Goal: Task Accomplishment & Management: Manage account settings

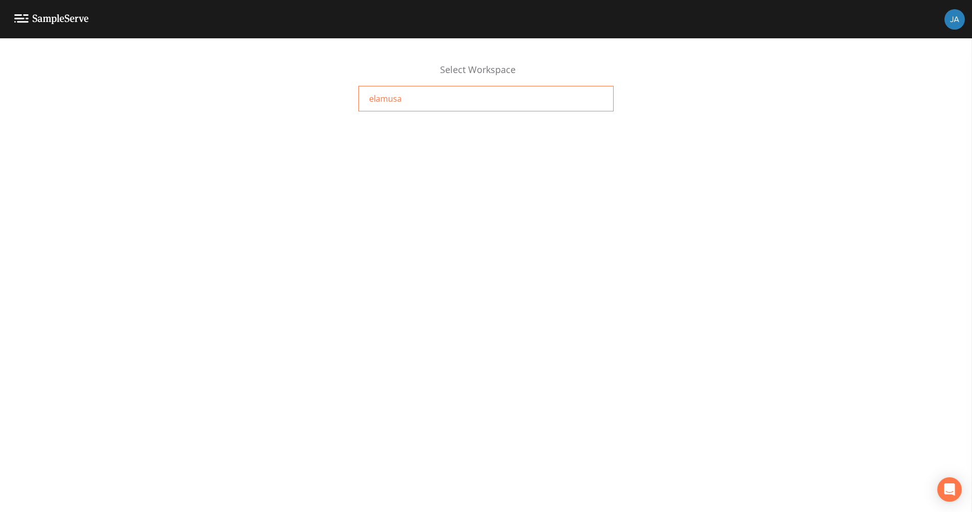
click at [385, 97] on span "elamusa" at bounding box center [385, 98] width 33 height 12
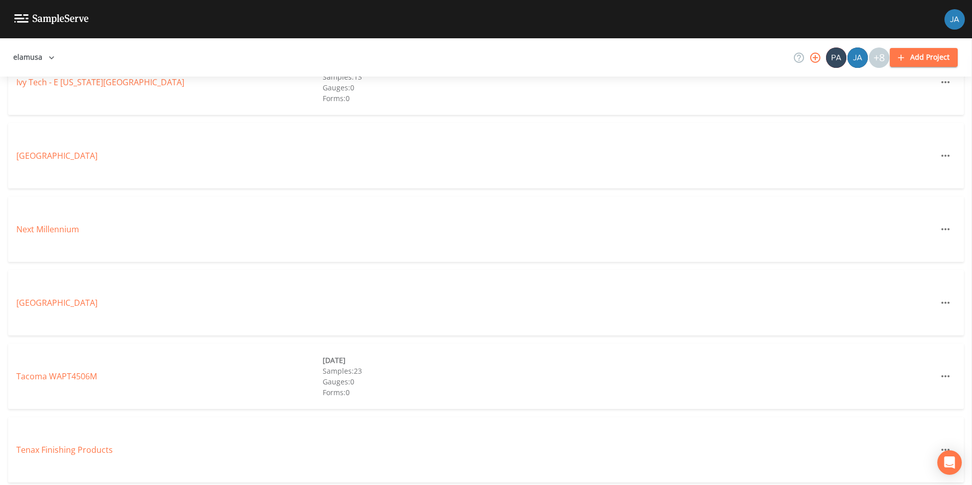
scroll to position [664, 0]
click at [69, 230] on link "Next Millennium" at bounding box center [47, 228] width 63 height 11
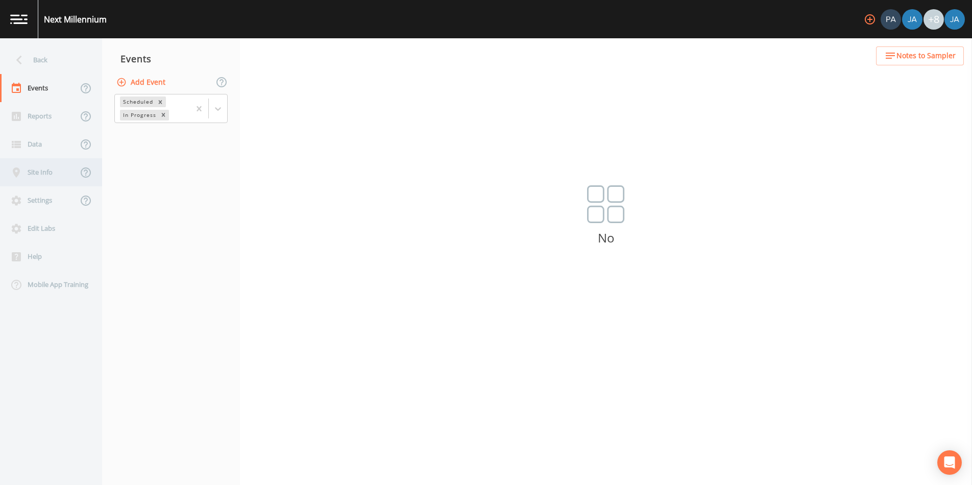
click at [41, 176] on div "Site Info" at bounding box center [39, 172] width 78 height 28
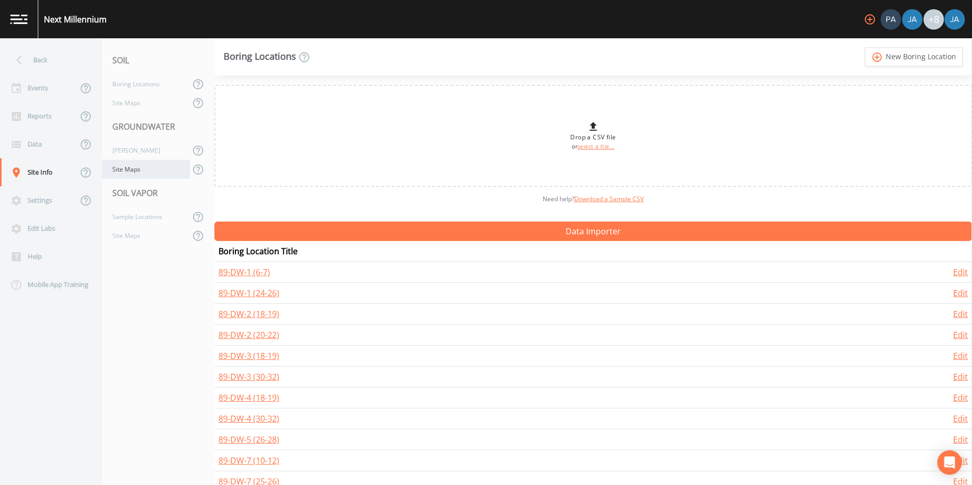
click at [116, 172] on div "Site Maps" at bounding box center [146, 169] width 88 height 19
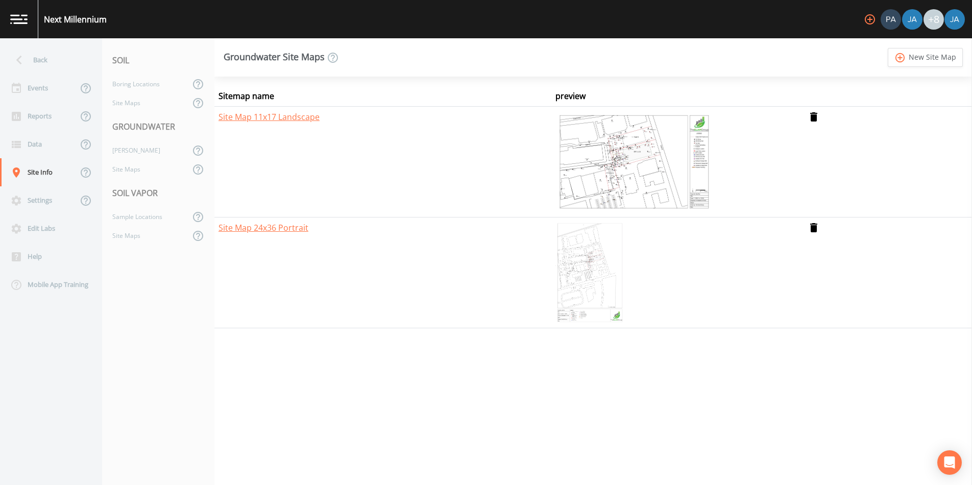
click at [586, 269] on img at bounding box center [590, 273] width 69 height 102
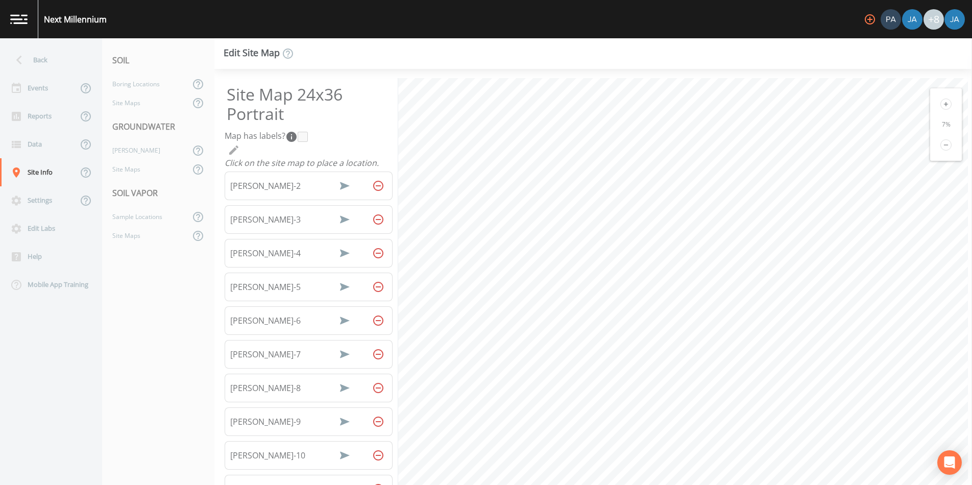
click at [944, 104] on icon at bounding box center [946, 104] width 4 height 4
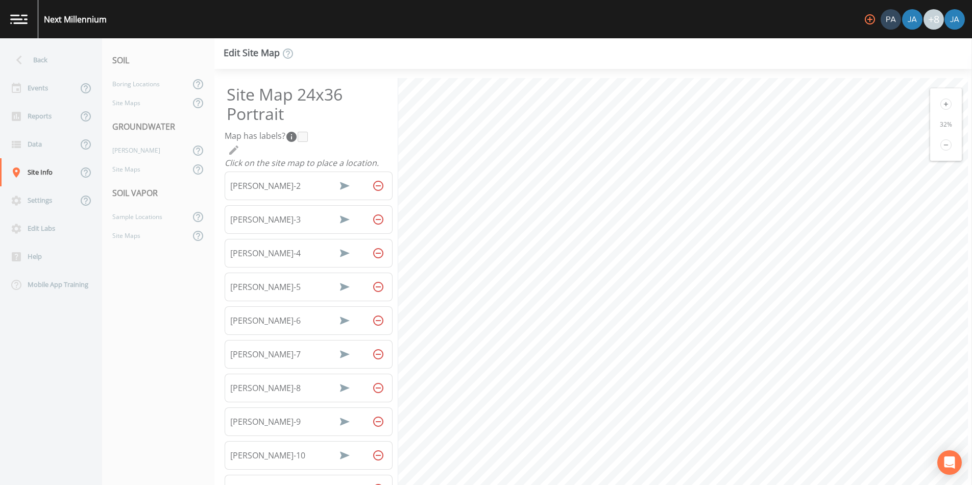
click at [944, 104] on icon at bounding box center [946, 104] width 4 height 4
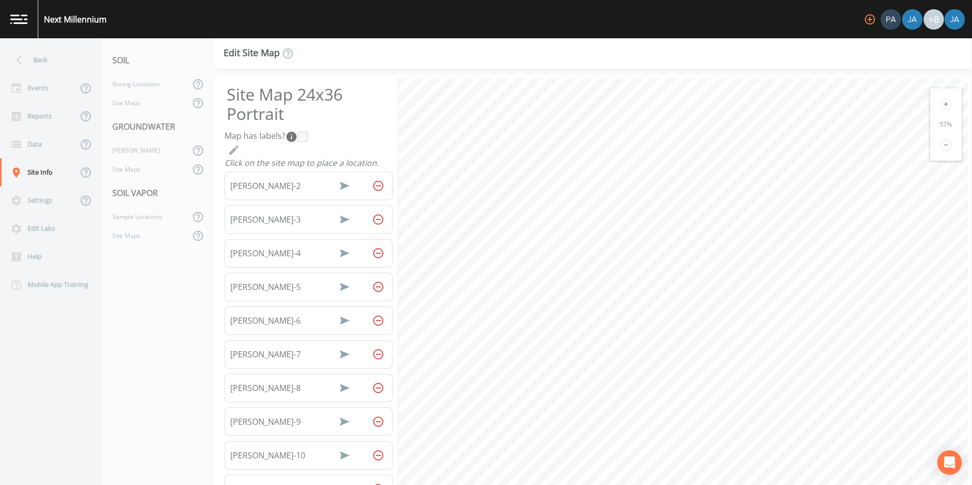
click at [944, 104] on icon at bounding box center [946, 104] width 4 height 4
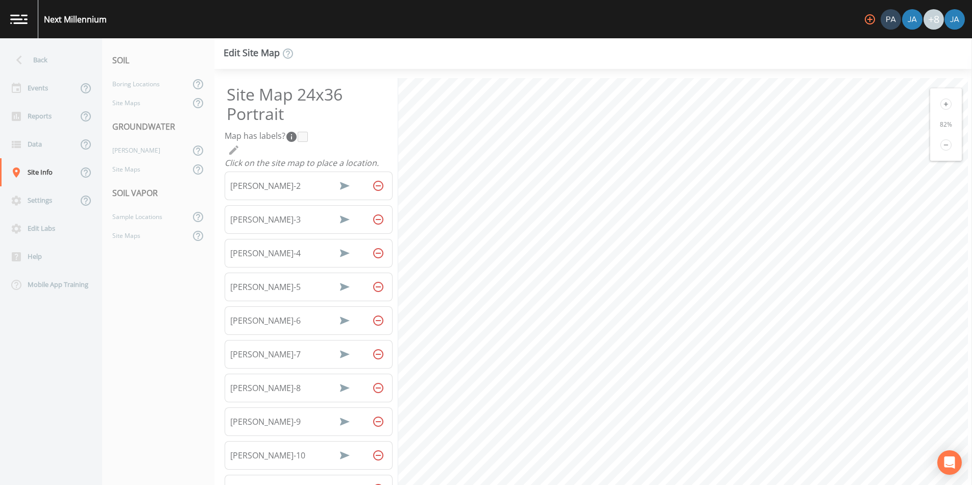
click at [944, 104] on icon at bounding box center [946, 104] width 4 height 4
click at [550, 70] on div "Site Map 24x36 Portrait Map has labels?  Click on the site map to place a locat…" at bounding box center [593, 277] width 758 height 416
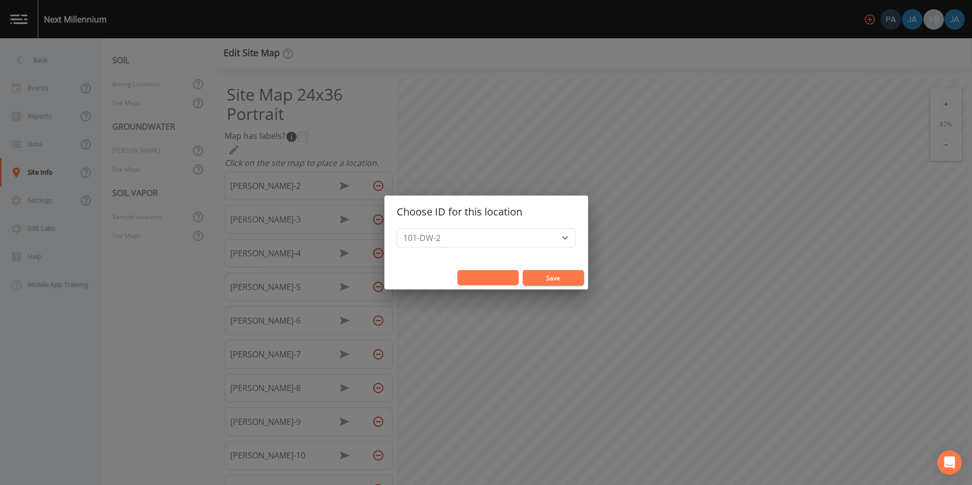
click at [460, 276] on button "Cancel" at bounding box center [488, 277] width 61 height 15
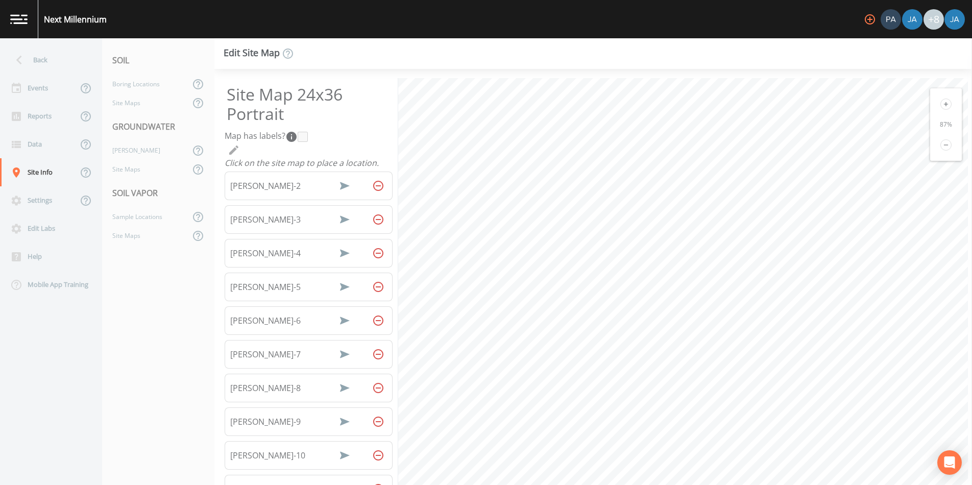
click at [944, 146] on icon at bounding box center [946, 144] width 11 height 11
click at [543, 485] on html "Next Millennium +8 Back Events Reports Data Site Info Settings Edit Labs Help M…" at bounding box center [486, 242] width 972 height 485
click at [510, 485] on html "Next Millennium +8 Back Events Reports Data Site Info Settings Edit Labs Help M…" at bounding box center [486, 242] width 972 height 485
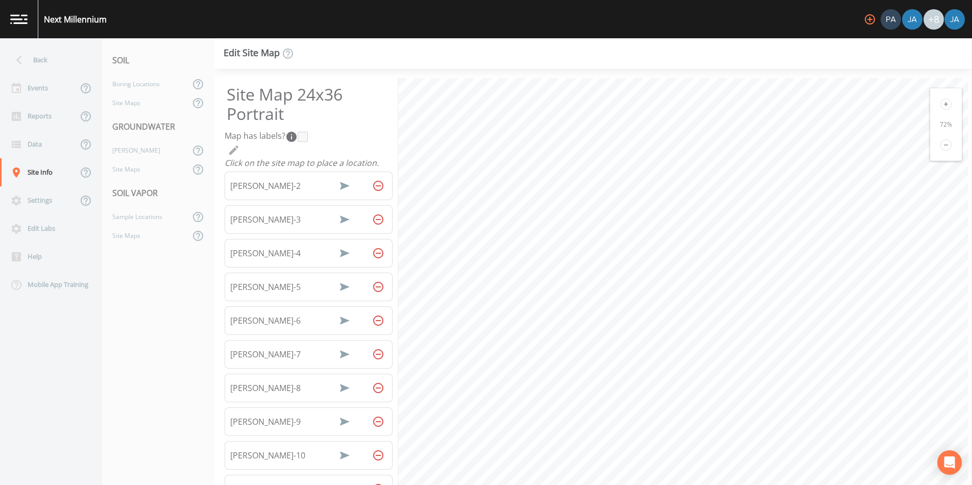
click at [942, 104] on icon at bounding box center [946, 104] width 11 height 11
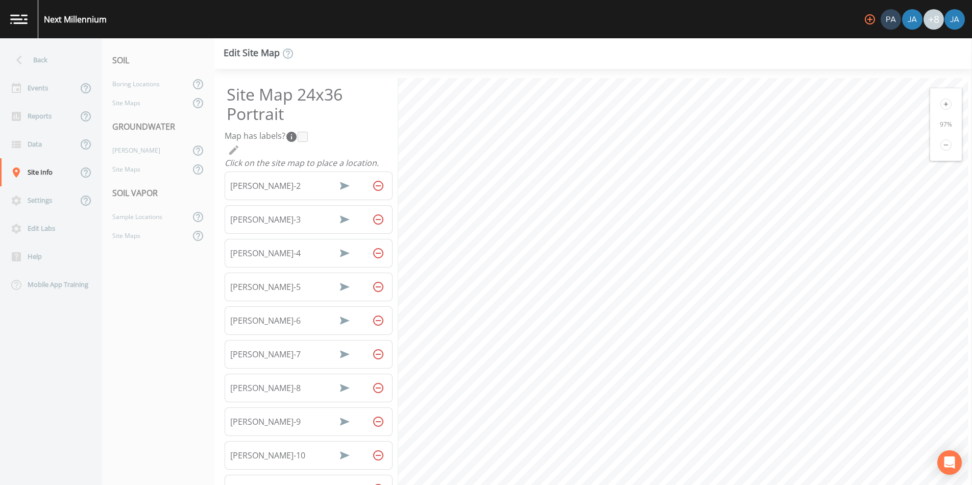
click at [942, 104] on icon at bounding box center [946, 104] width 11 height 11
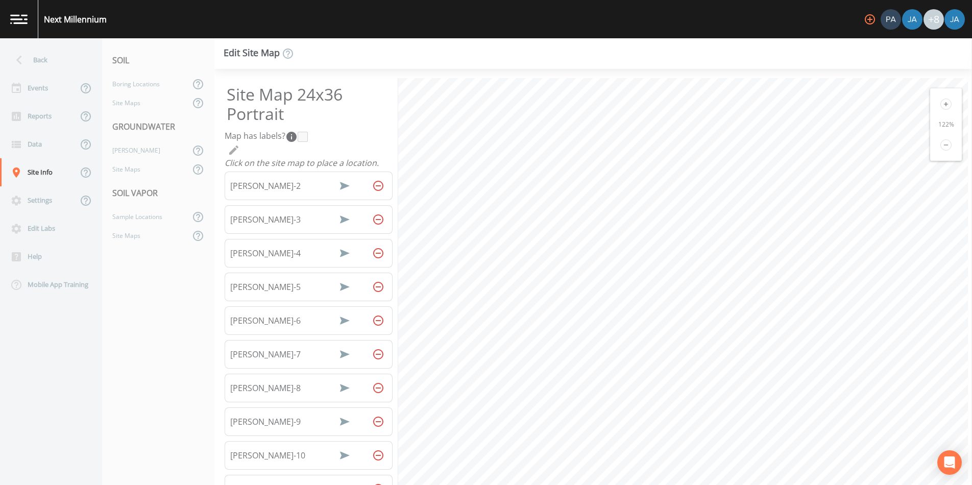
click at [942, 104] on icon at bounding box center [946, 104] width 11 height 11
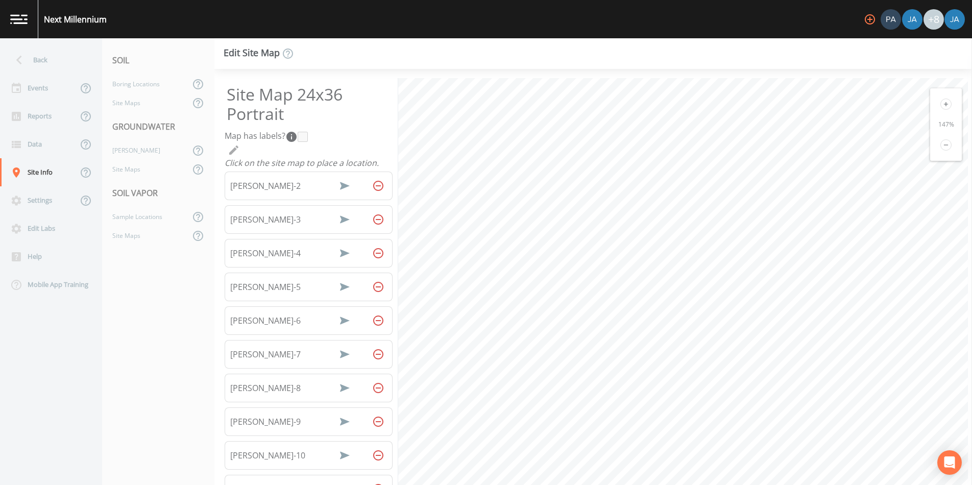
click at [941, 144] on icon at bounding box center [946, 144] width 11 height 11
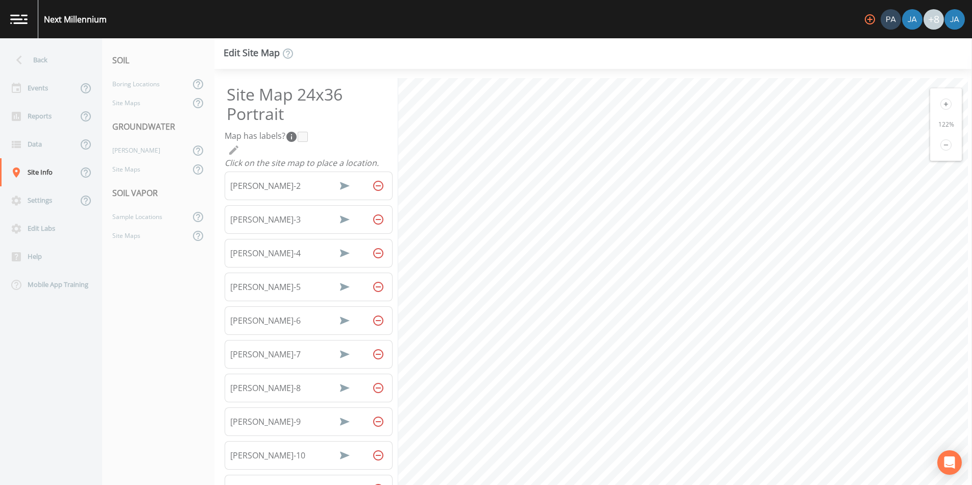
click at [941, 144] on icon at bounding box center [946, 144] width 11 height 11
click at [18, 58] on icon at bounding box center [19, 60] width 6 height 9
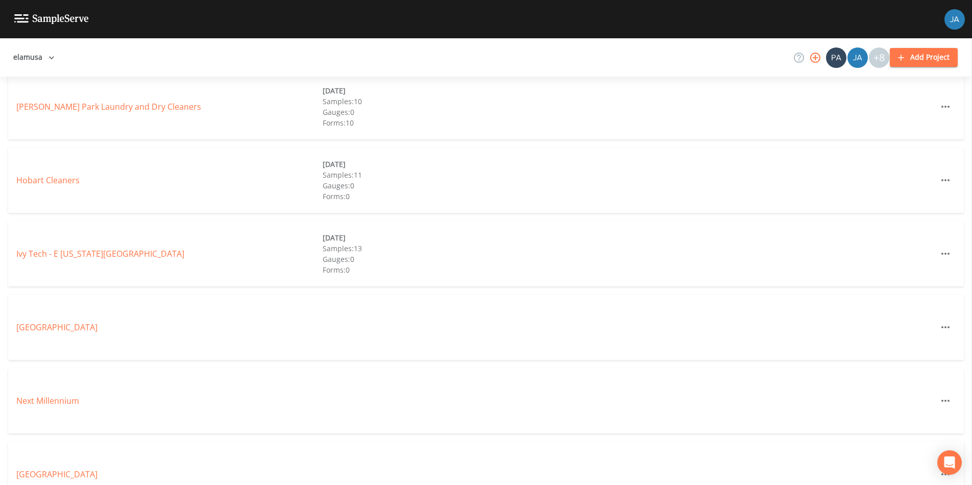
scroll to position [668, 0]
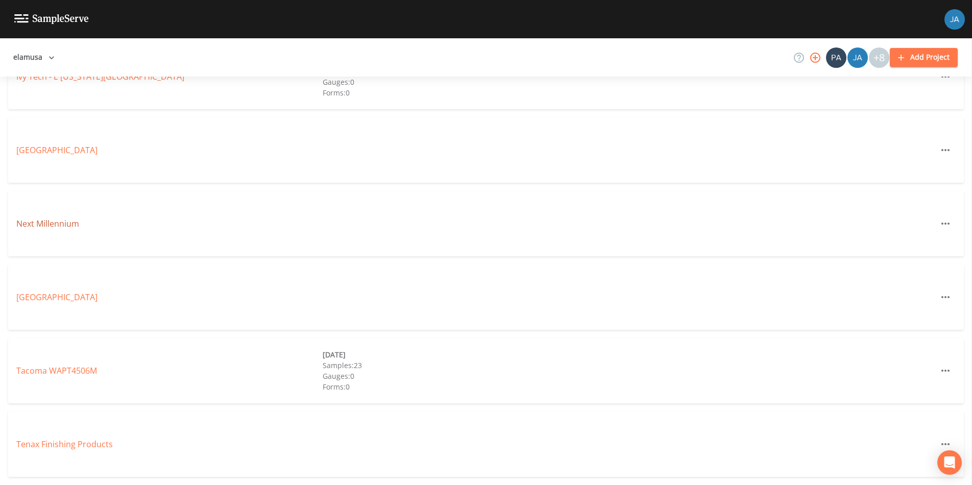
click at [54, 222] on link "Next Millennium" at bounding box center [47, 223] width 63 height 11
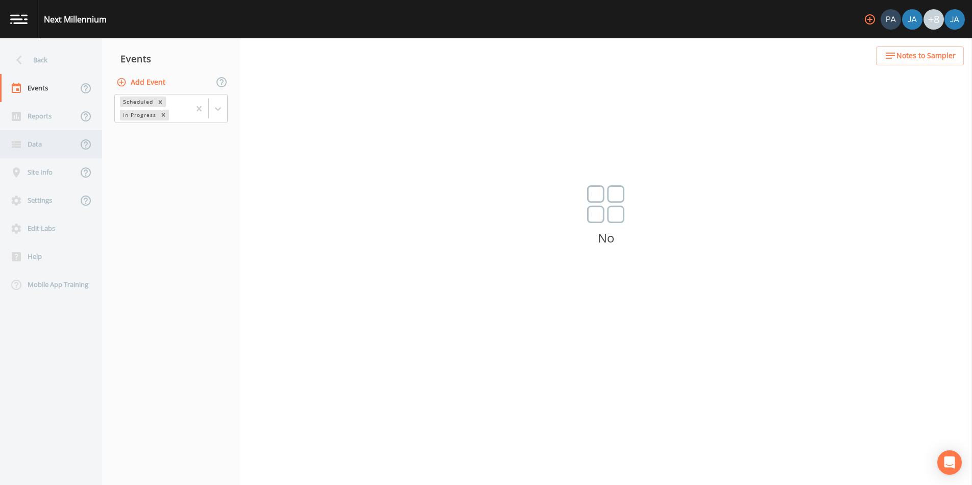
click at [42, 146] on div "Data" at bounding box center [39, 144] width 78 height 28
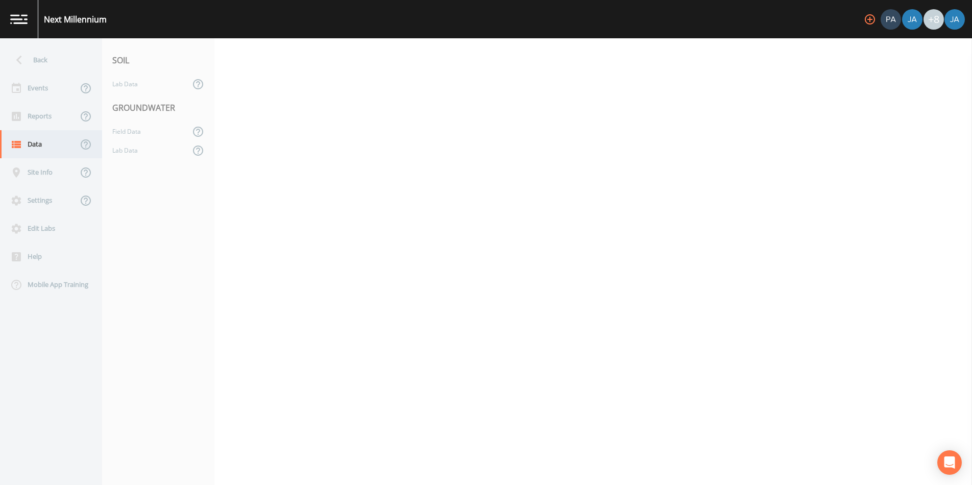
click at [34, 149] on div "Data" at bounding box center [39, 144] width 78 height 28
click at [136, 145] on div "Lab Data" at bounding box center [146, 150] width 88 height 19
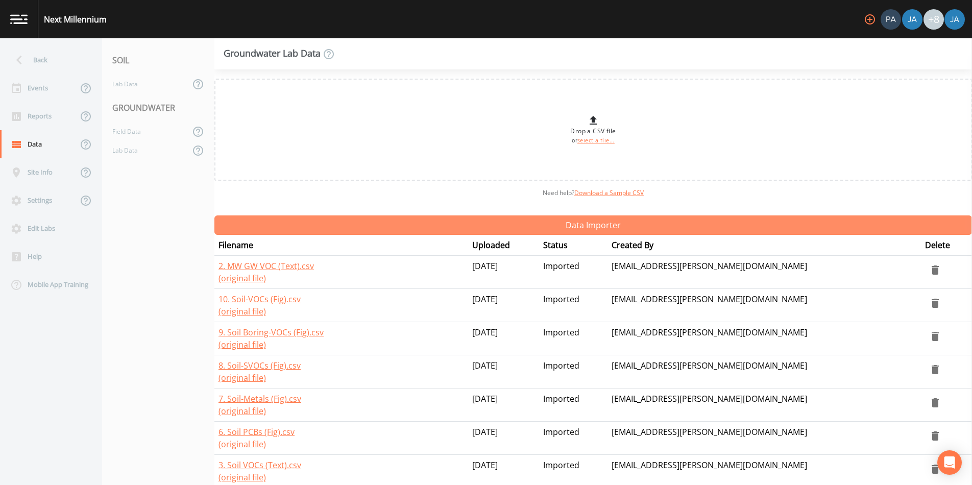
click at [502, 218] on button "Data Importer" at bounding box center [593, 224] width 758 height 19
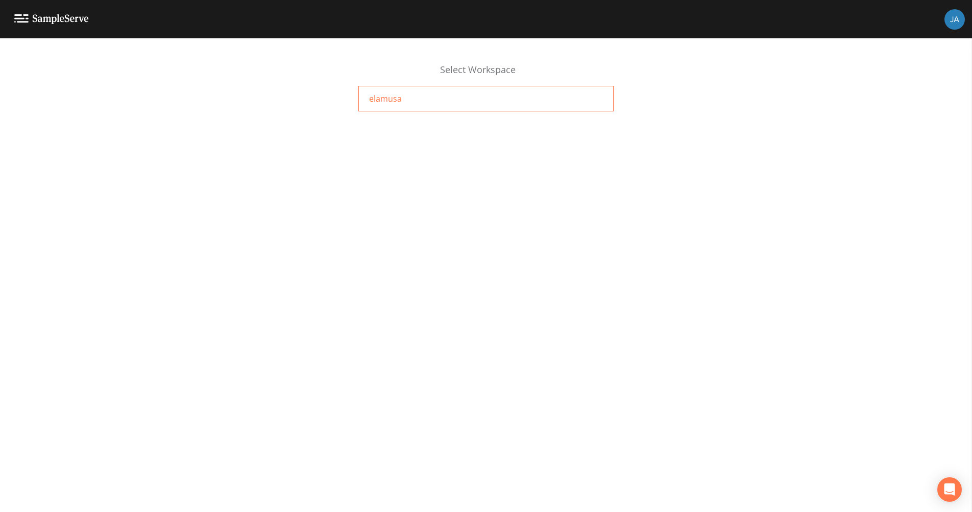
click at [388, 104] on span "elamusa" at bounding box center [385, 98] width 33 height 12
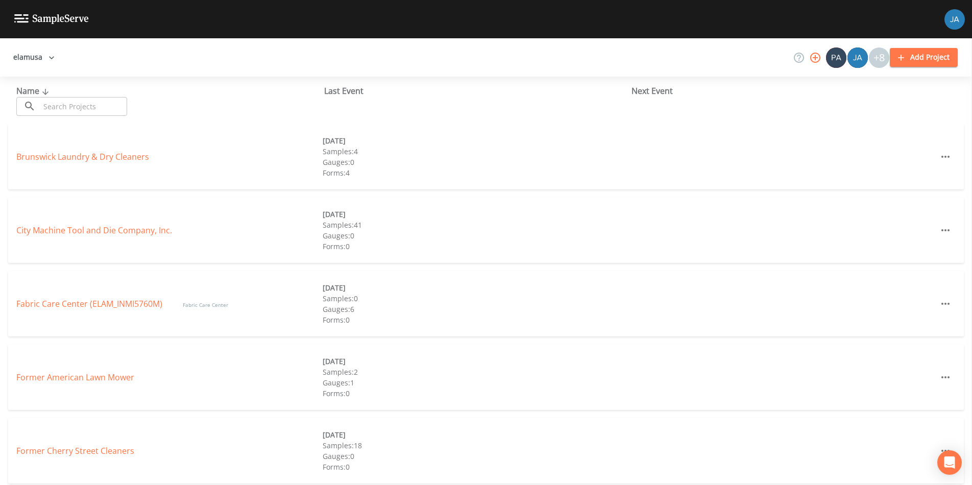
scroll to position [668, 0]
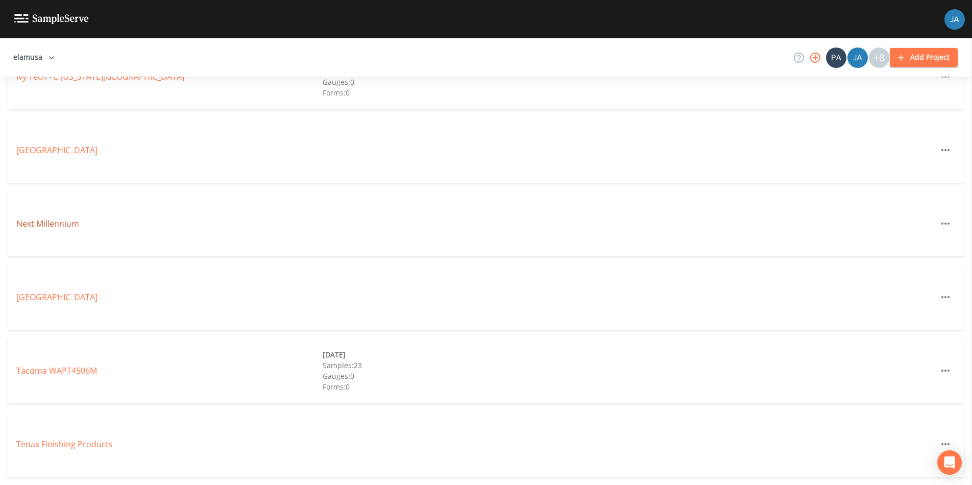
click at [52, 224] on link "Next Millennium" at bounding box center [47, 223] width 63 height 11
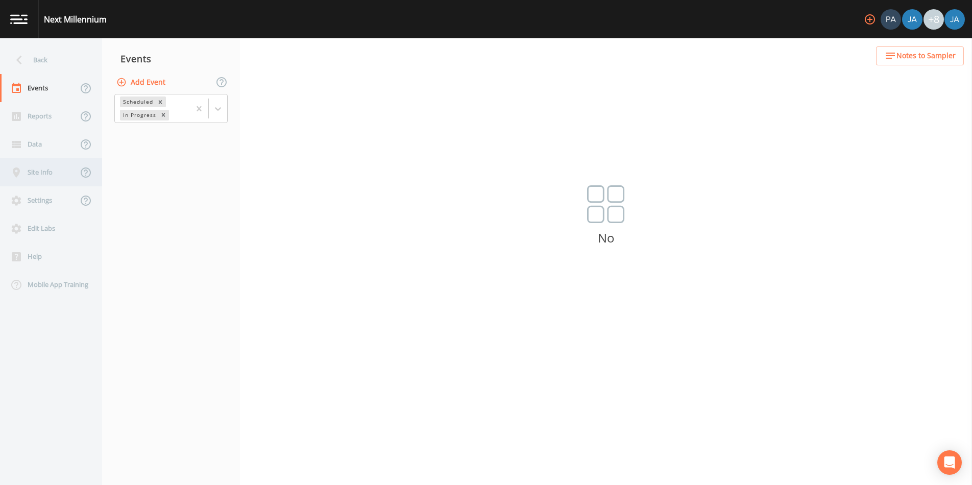
click at [40, 176] on div "Site Info" at bounding box center [39, 172] width 78 height 28
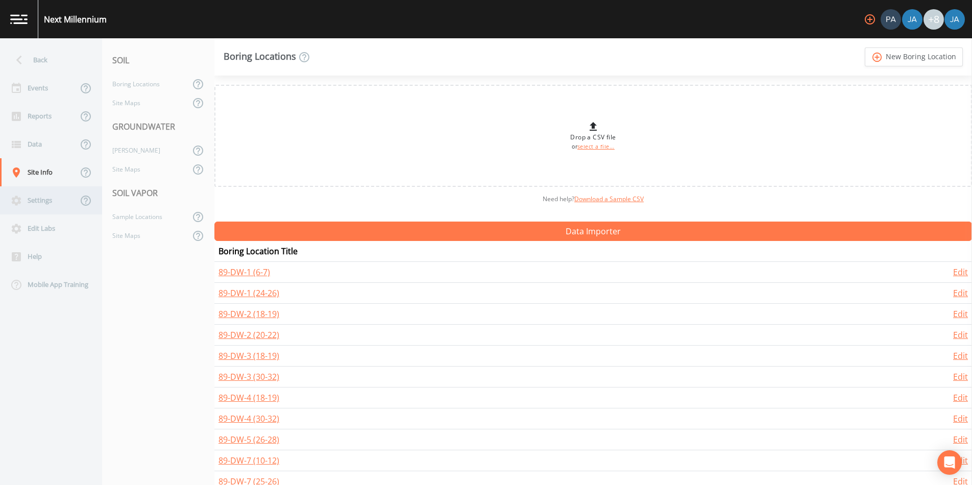
click at [36, 201] on div "Settings" at bounding box center [39, 200] width 78 height 28
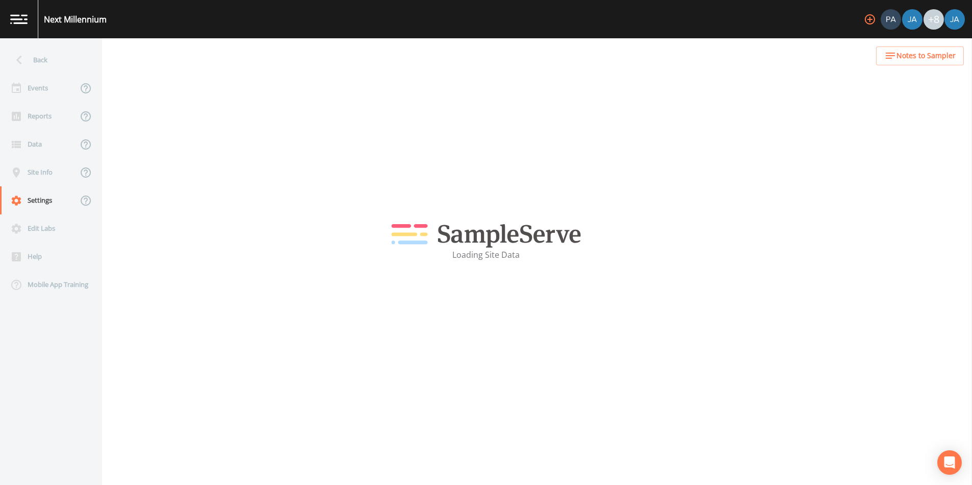
select select "3f81eb0d-bb9a-4cb4-a221-9606a61fcaf2"
select select "[GEOGRAPHIC_DATA]"
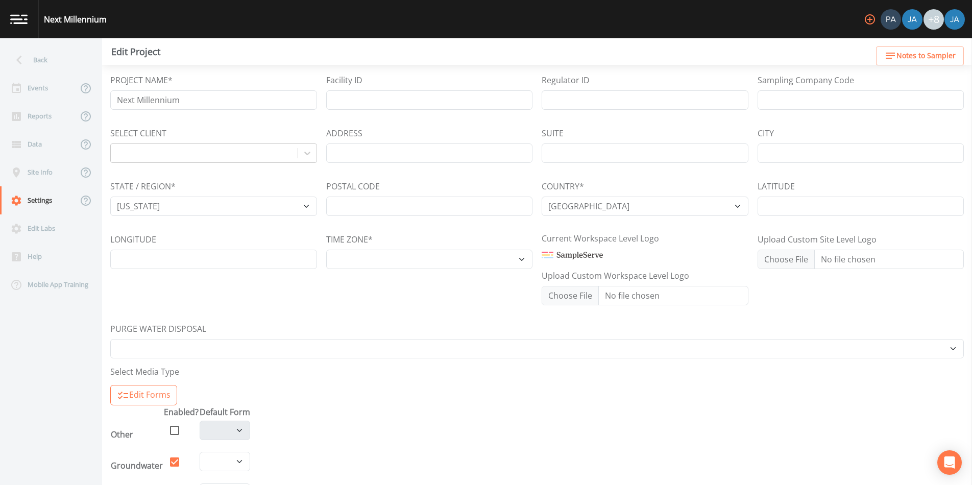
select select "America/New_York"
select select "d9ee42f3-b397-4930-b98a-368b578323e4"
select select "8612ce5a-e432-4e07-90c3-0d889f023958"
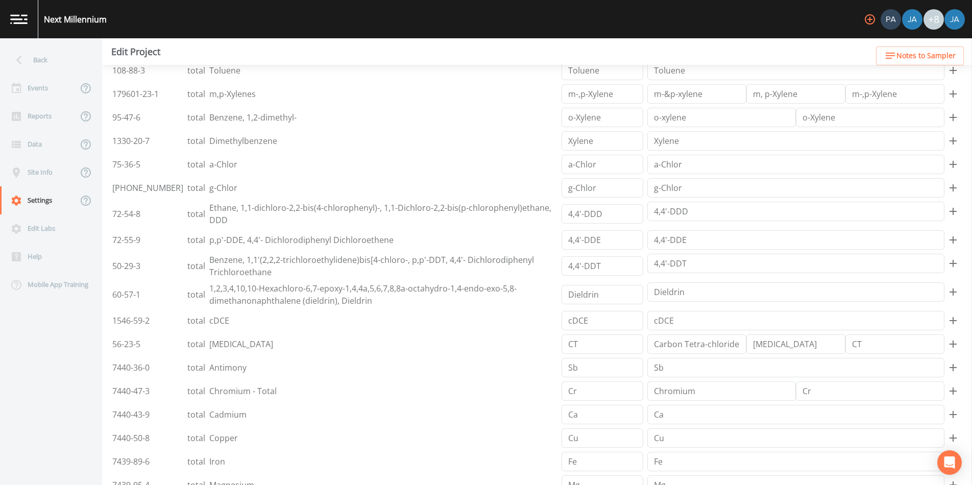
scroll to position [1161, 0]
drag, startPoint x: 181, startPoint y: 348, endPoint x: 258, endPoint y: 344, distance: 77.2
click at [258, 344] on td "[MEDICAL_DATA]" at bounding box center [383, 342] width 352 height 23
copy td "[MEDICAL_DATA]"
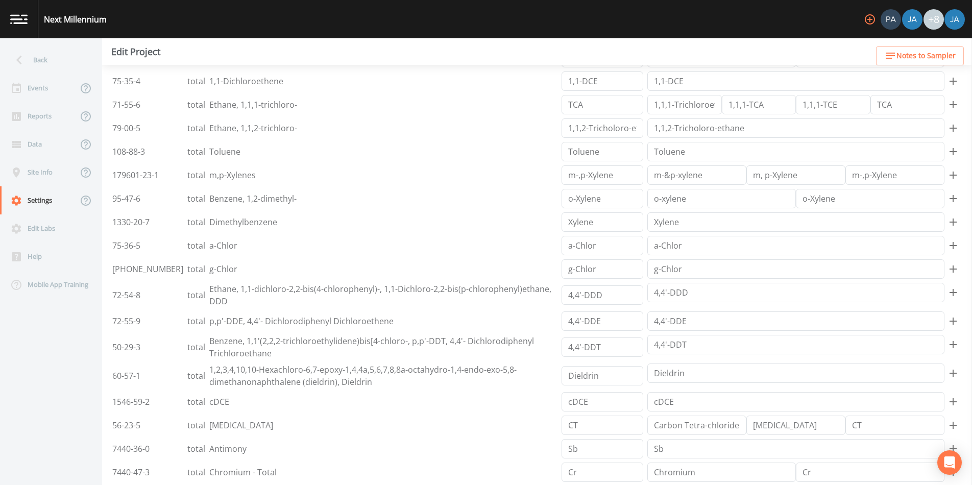
scroll to position [1075, 0]
